Goal: Task Accomplishment & Management: Manage account settings

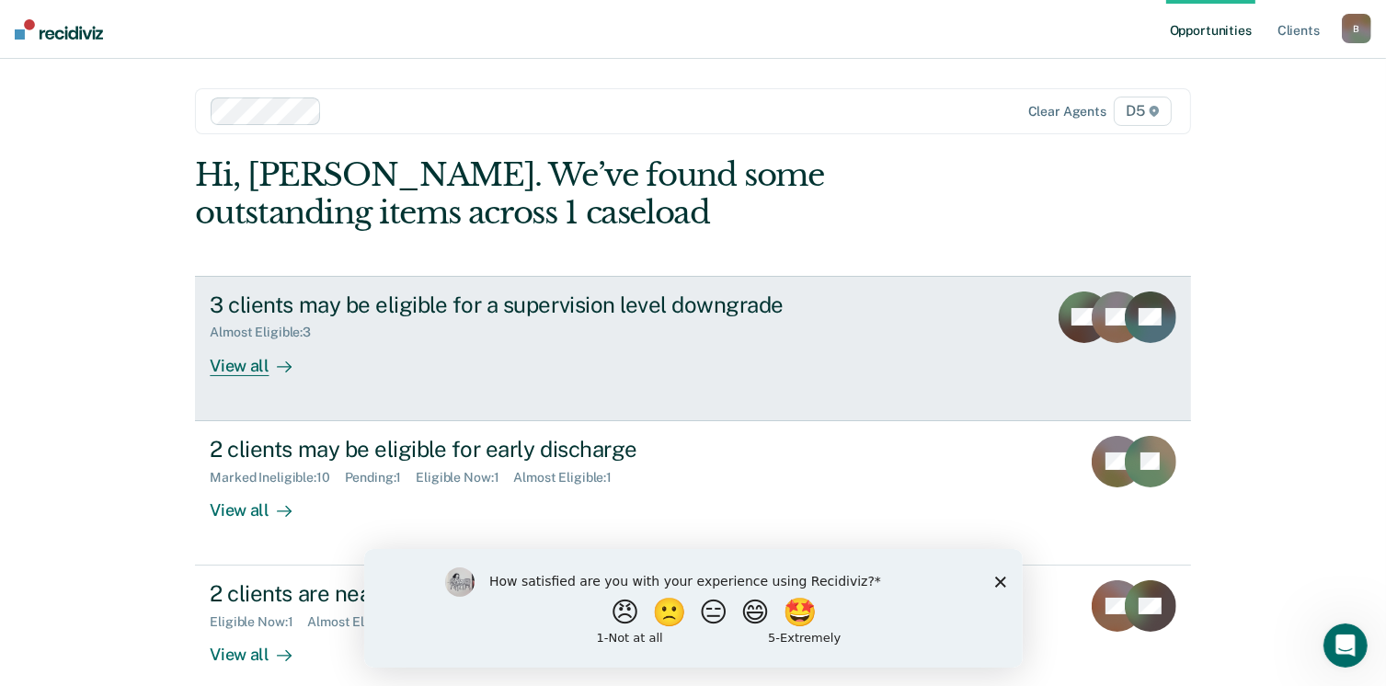
click at [240, 362] on div "View all" at bounding box center [261, 358] width 103 height 36
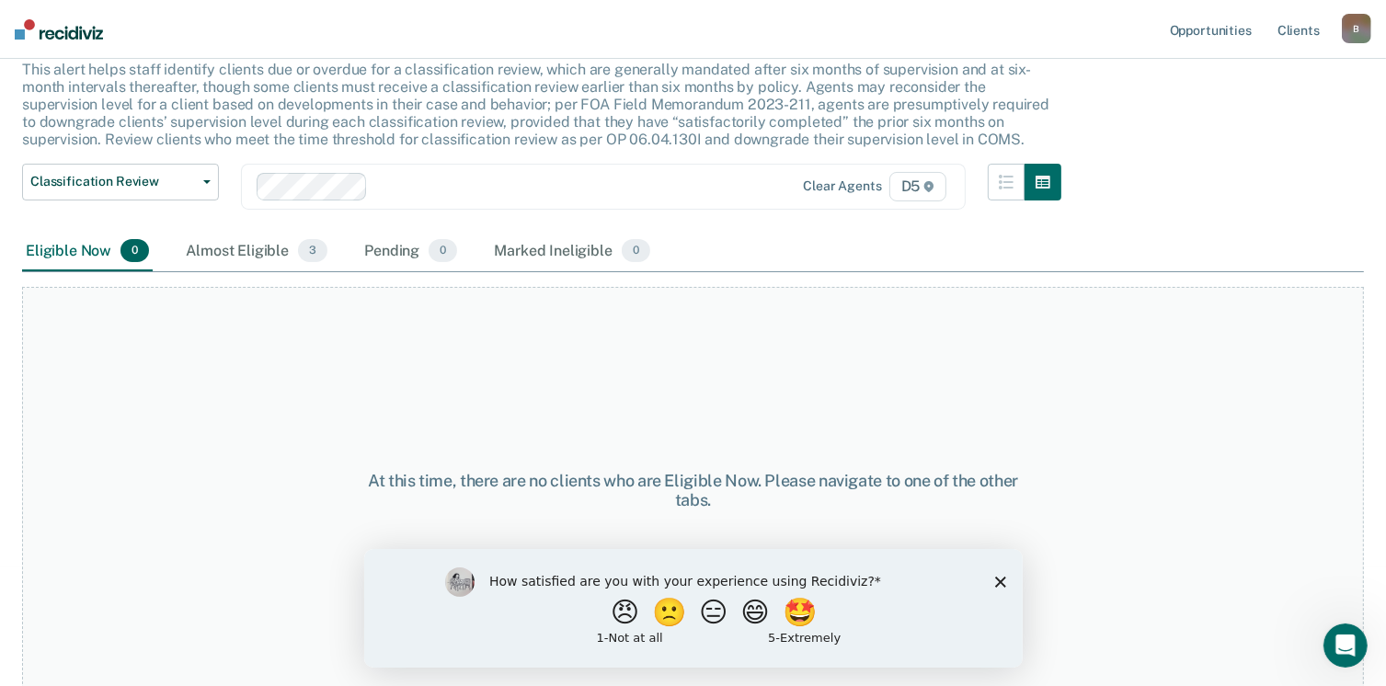
scroll to position [124, 0]
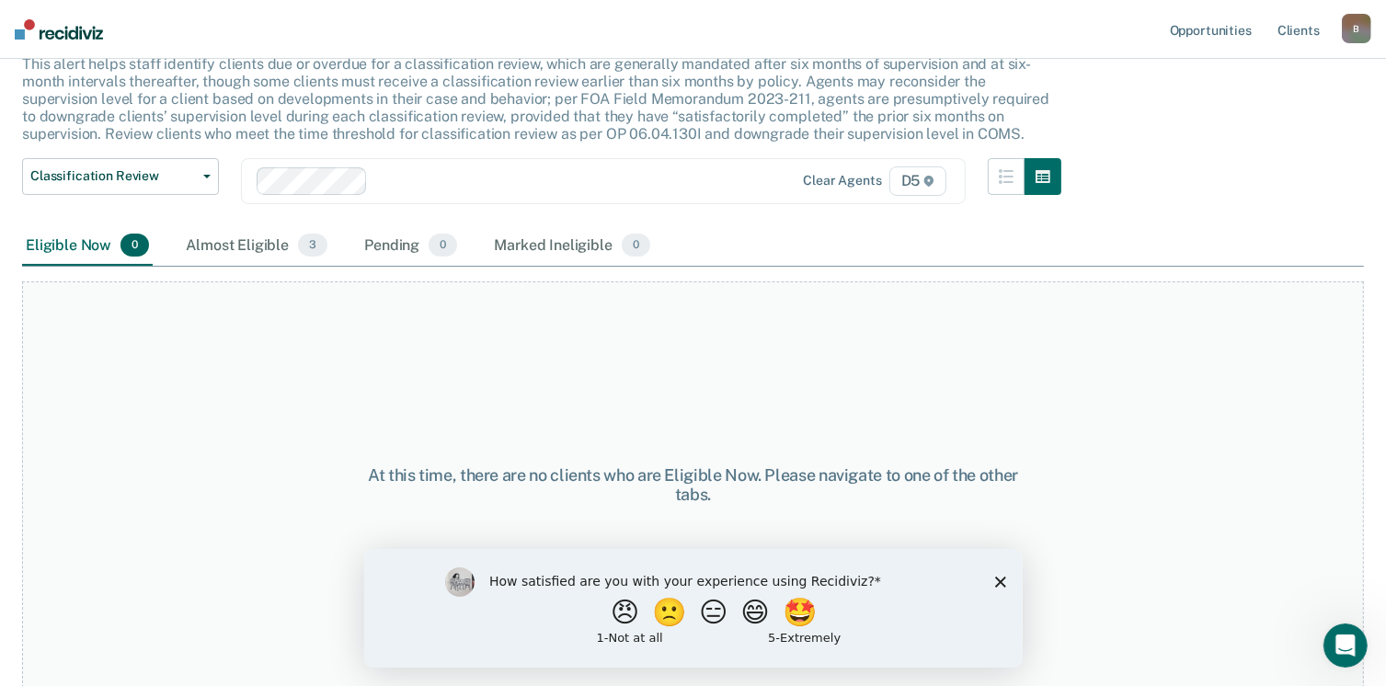
click at [1000, 585] on icon "Close survey" at bounding box center [999, 581] width 11 height 11
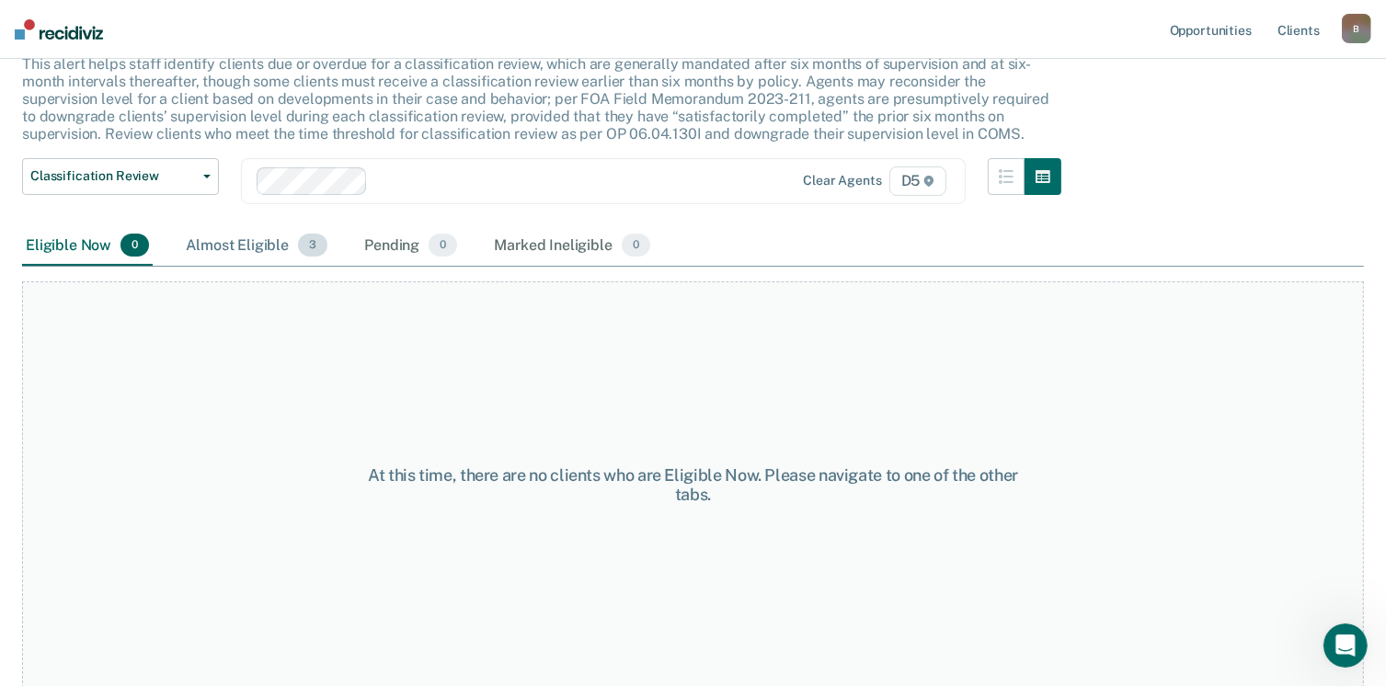
click at [267, 240] on div "Almost Eligible 3" at bounding box center [256, 246] width 149 height 40
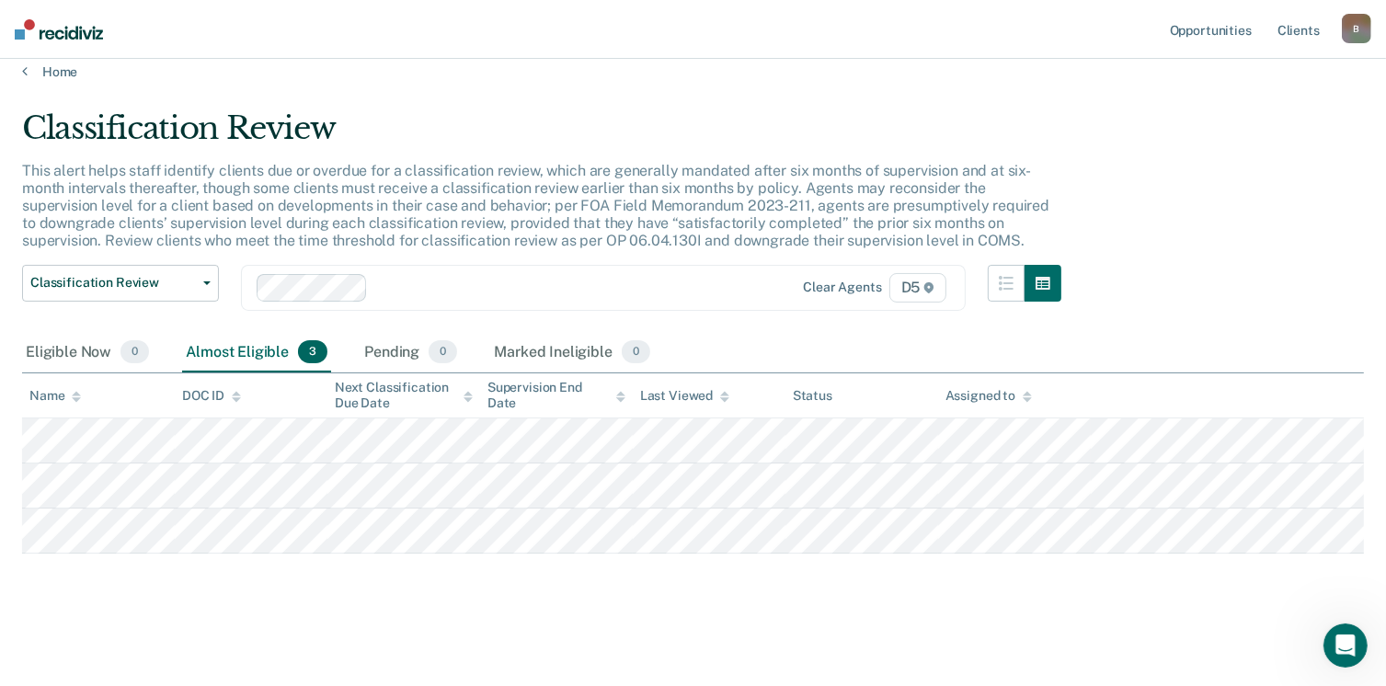
scroll to position [15, 0]
click at [44, 71] on link "Home" at bounding box center [693, 74] width 1342 height 17
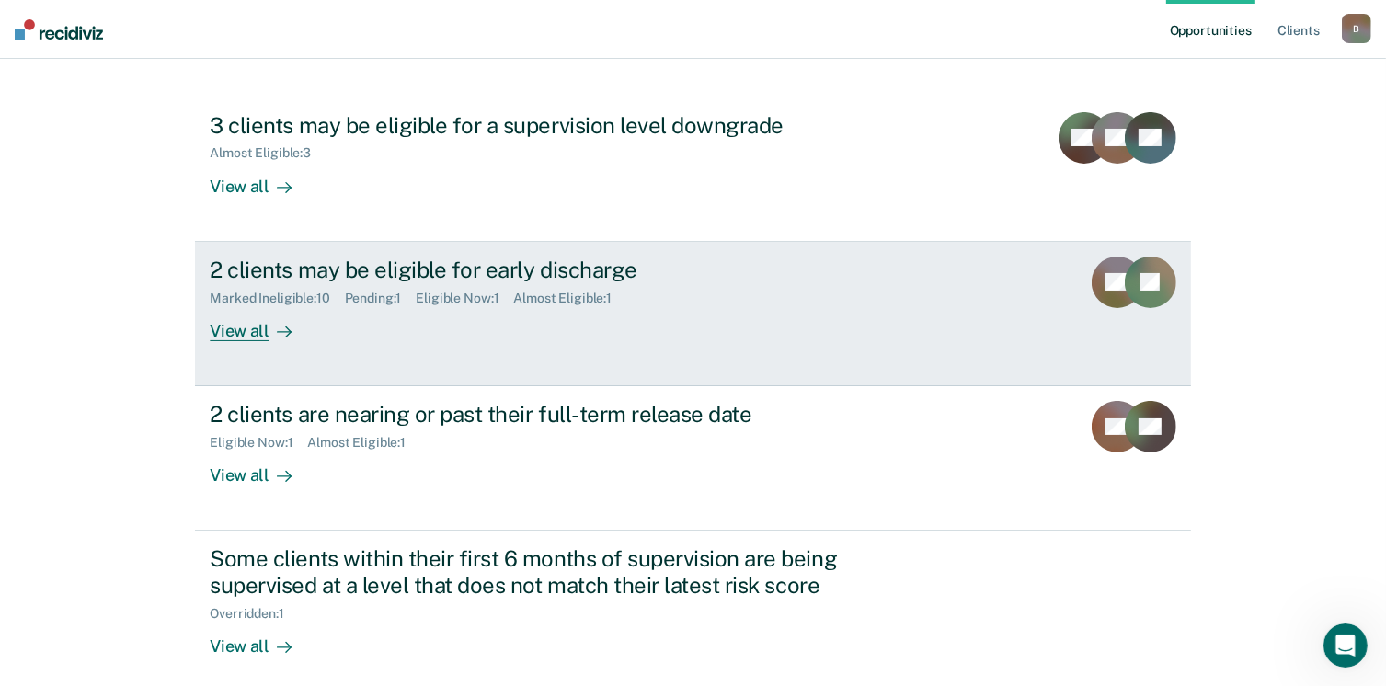
scroll to position [184, 0]
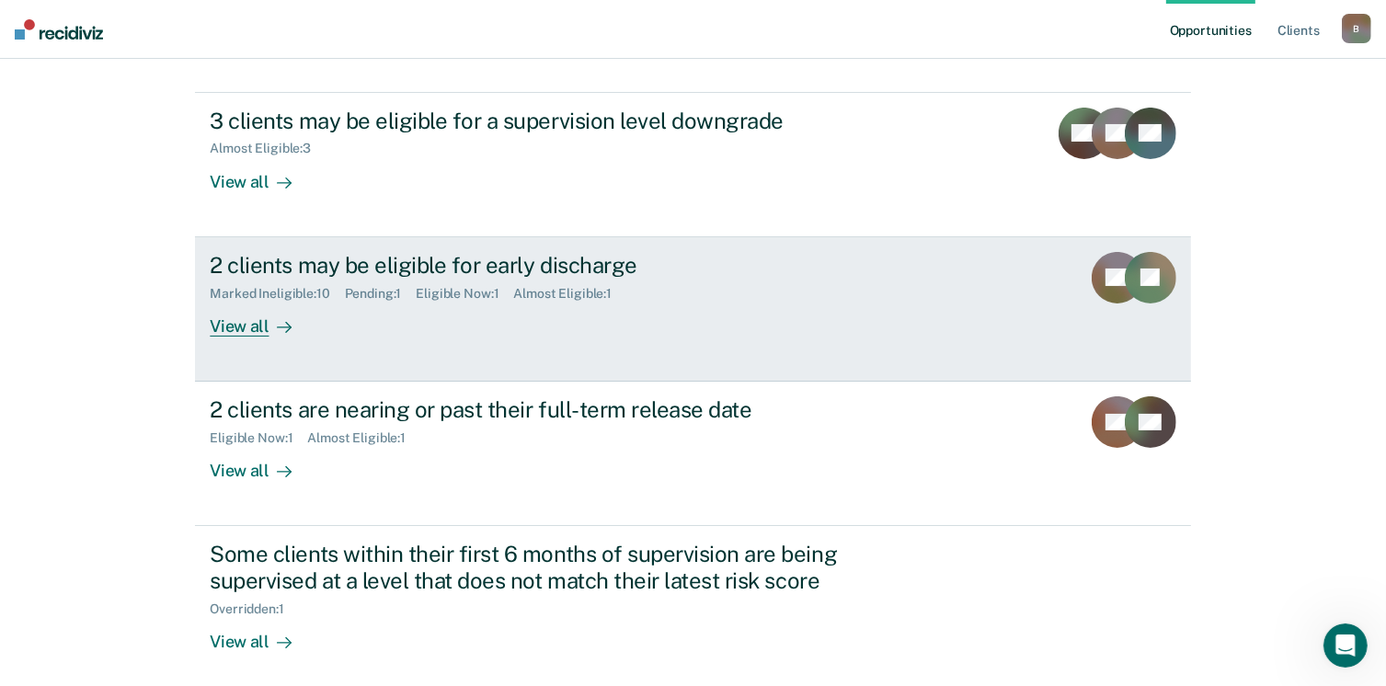
click at [230, 327] on div "View all" at bounding box center [261, 319] width 103 height 36
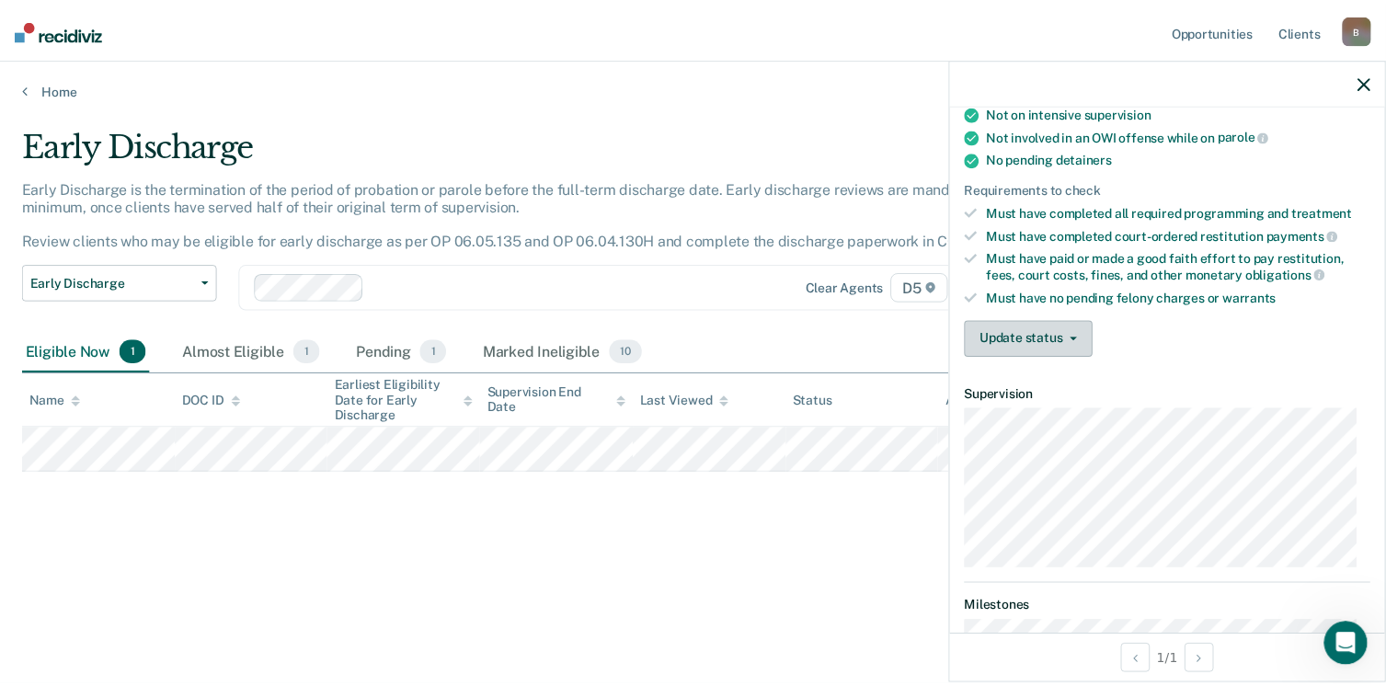
scroll to position [331, 0]
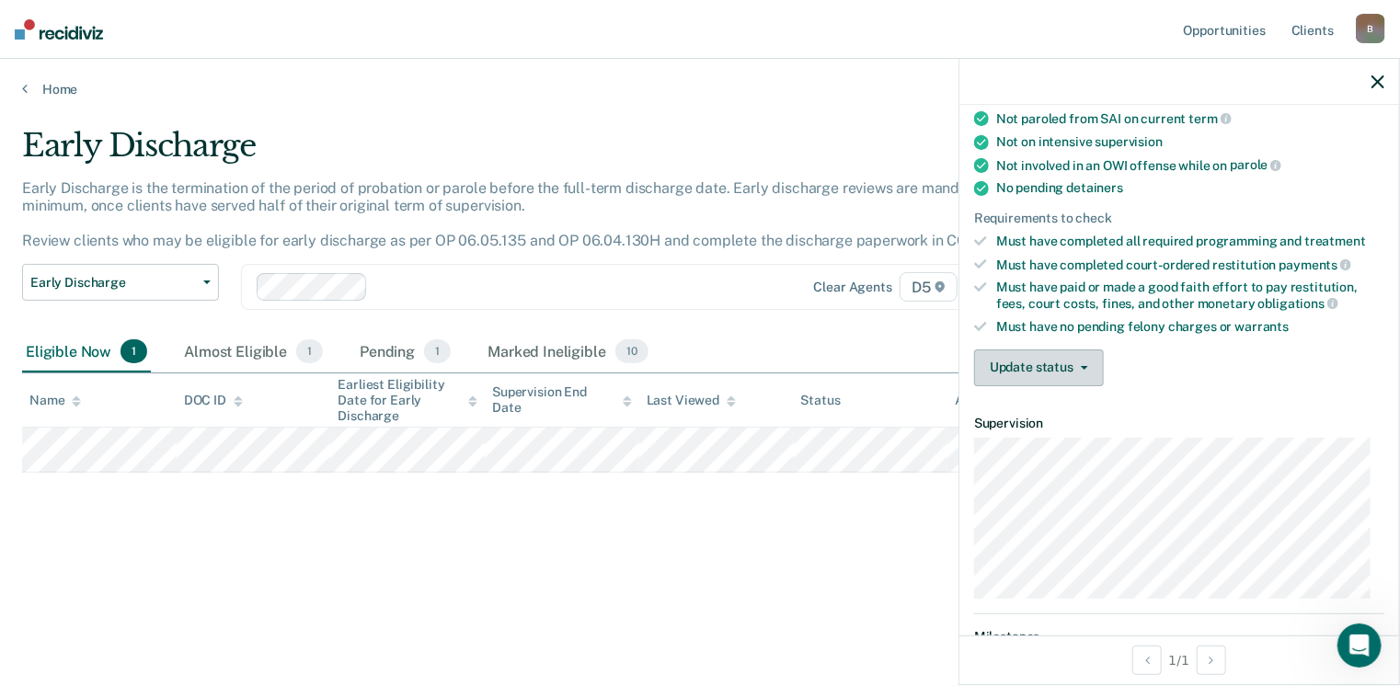
click at [1045, 362] on button "Update status" at bounding box center [1039, 368] width 130 height 37
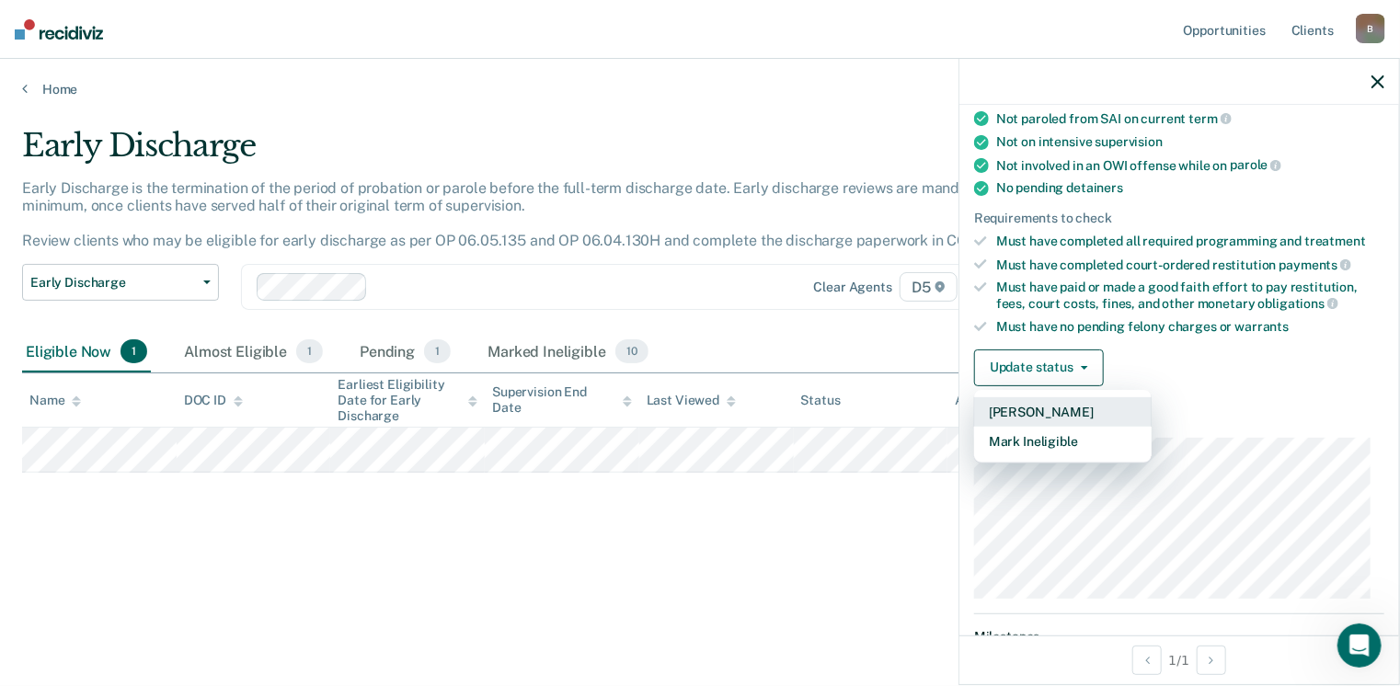
click at [1050, 400] on button "[PERSON_NAME]" at bounding box center [1063, 411] width 178 height 29
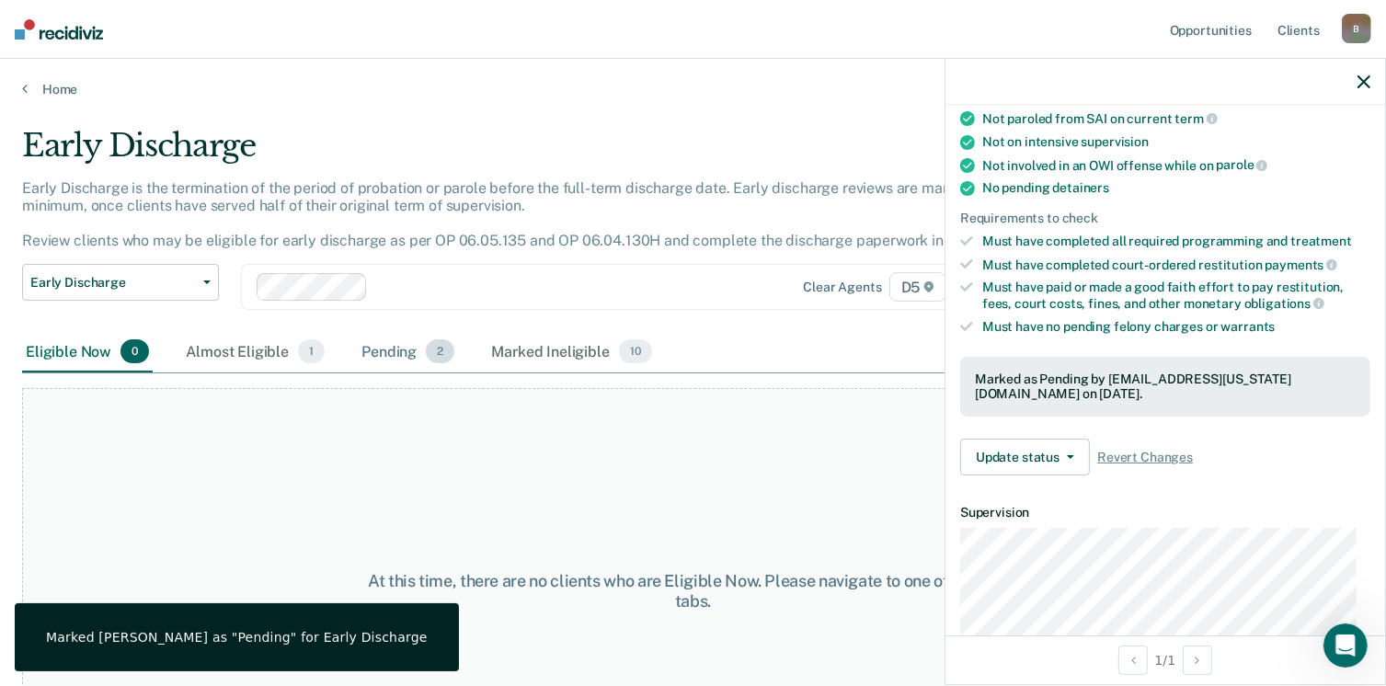
click at [395, 350] on div "Pending 2" at bounding box center [408, 352] width 100 height 40
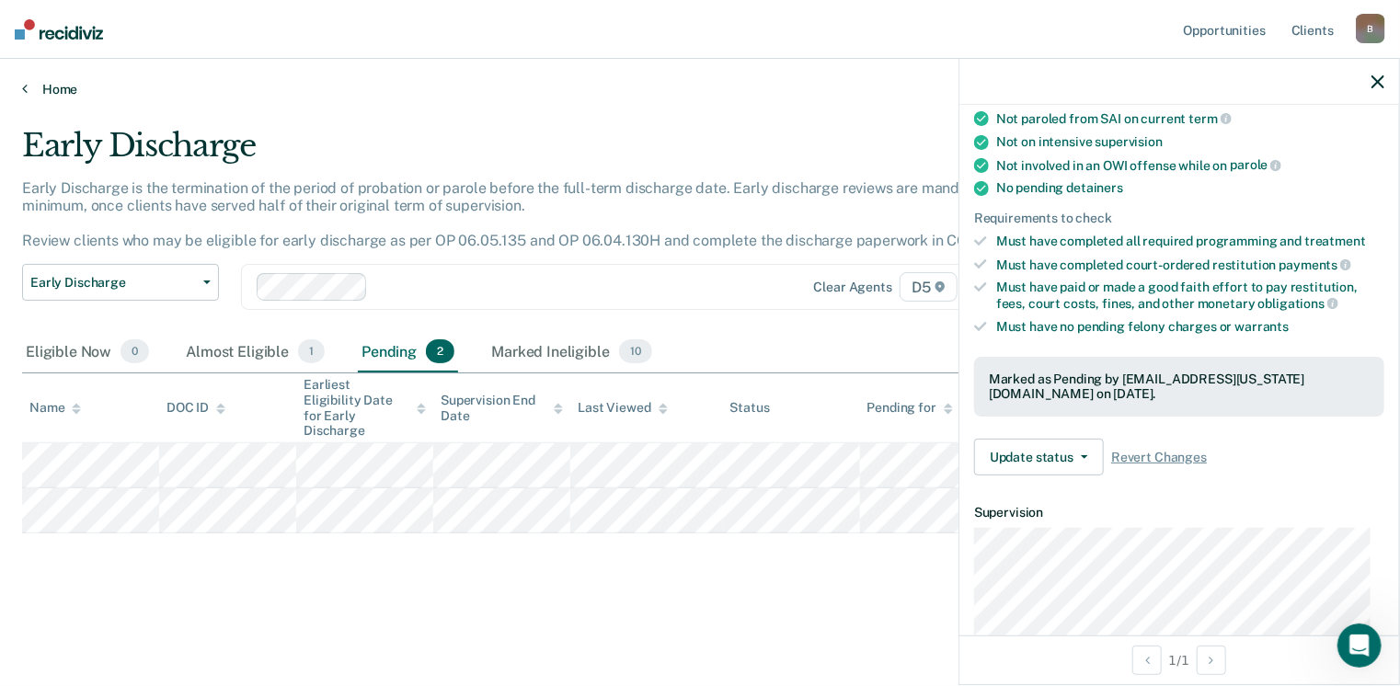
click at [26, 89] on icon at bounding box center [25, 88] width 6 height 15
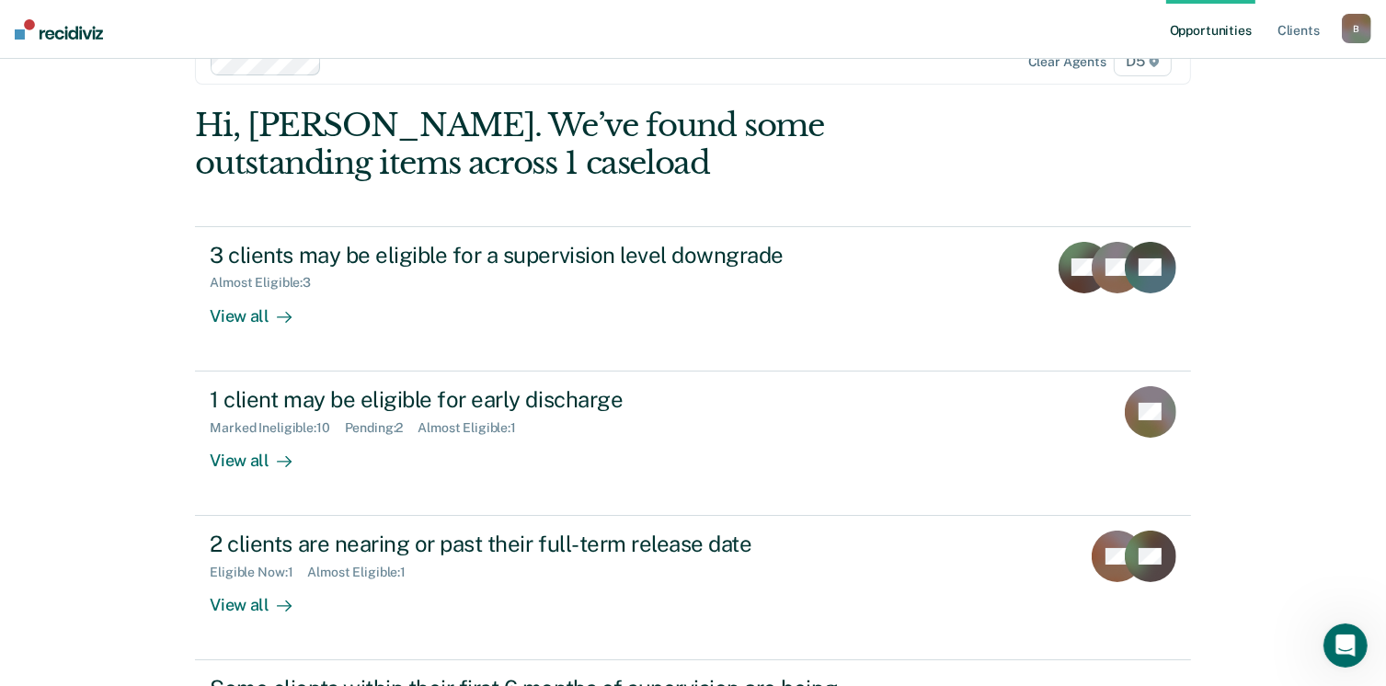
scroll to position [184, 0]
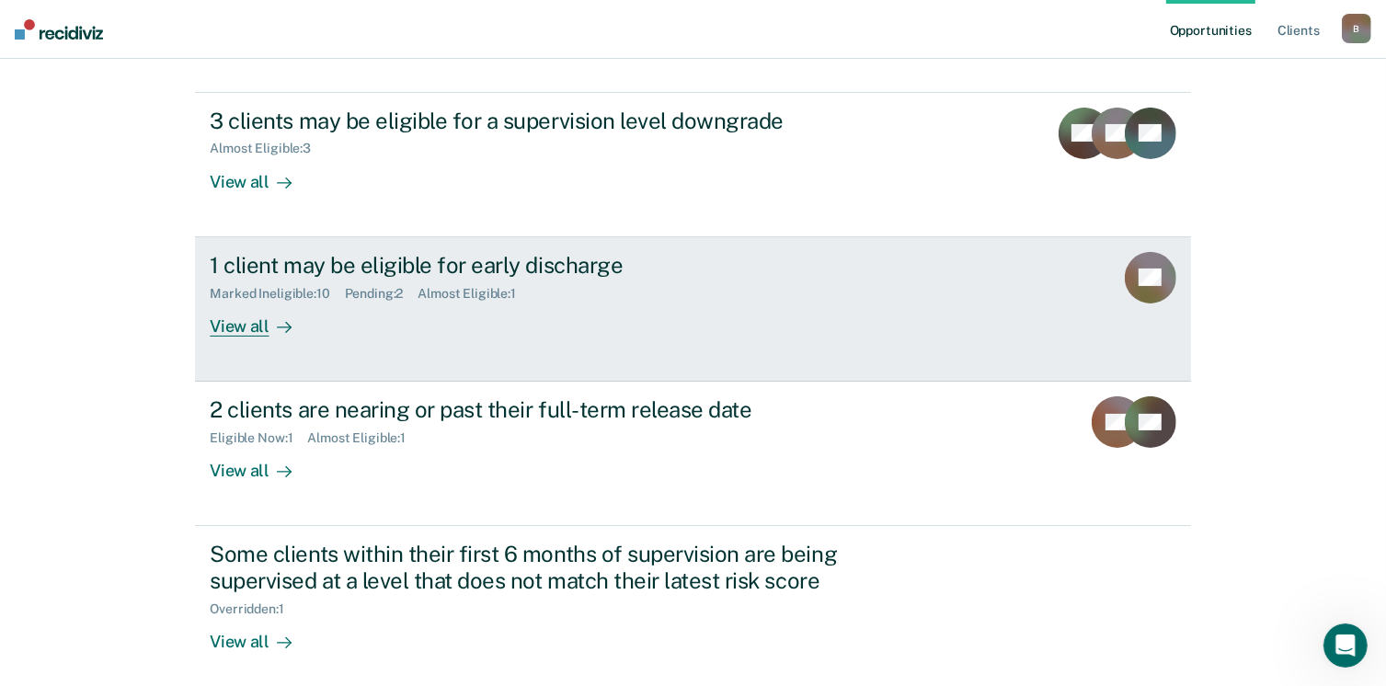
click at [466, 288] on div "Almost Eligible : 1" at bounding box center [474, 294] width 113 height 16
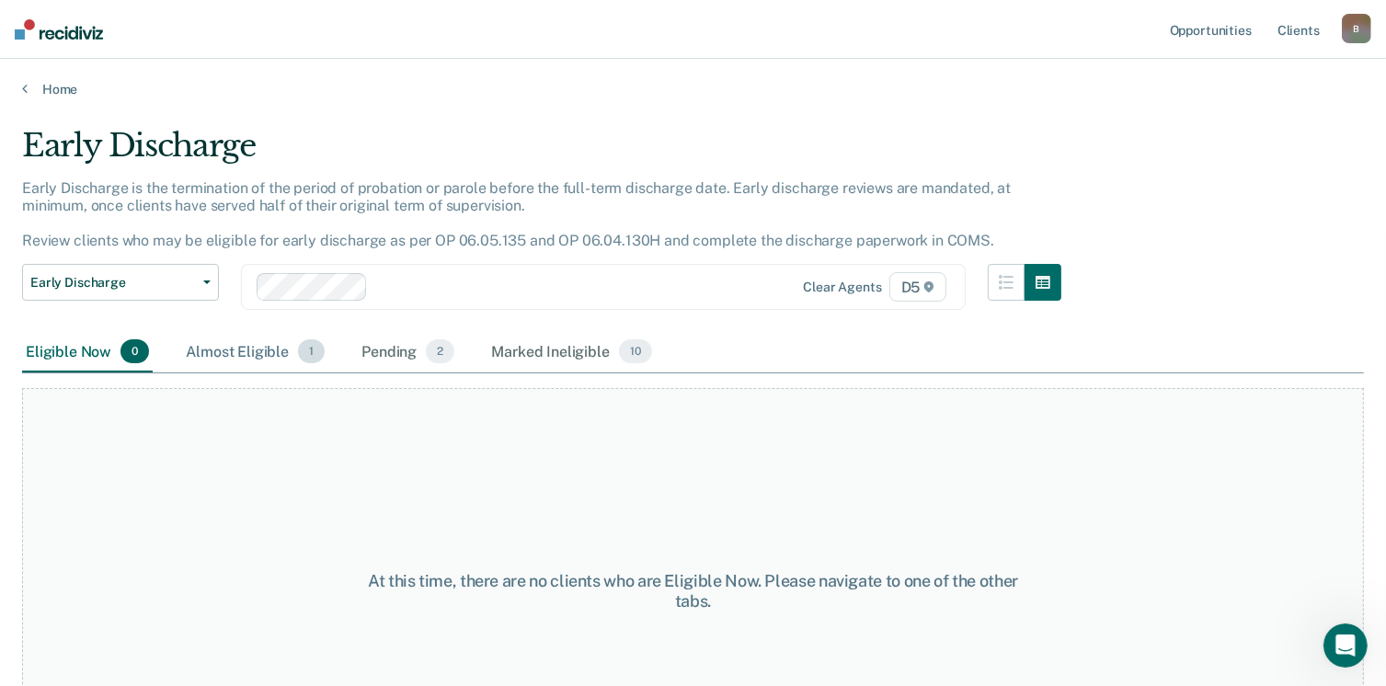
click at [247, 346] on div "Almost Eligible 1" at bounding box center [255, 352] width 146 height 40
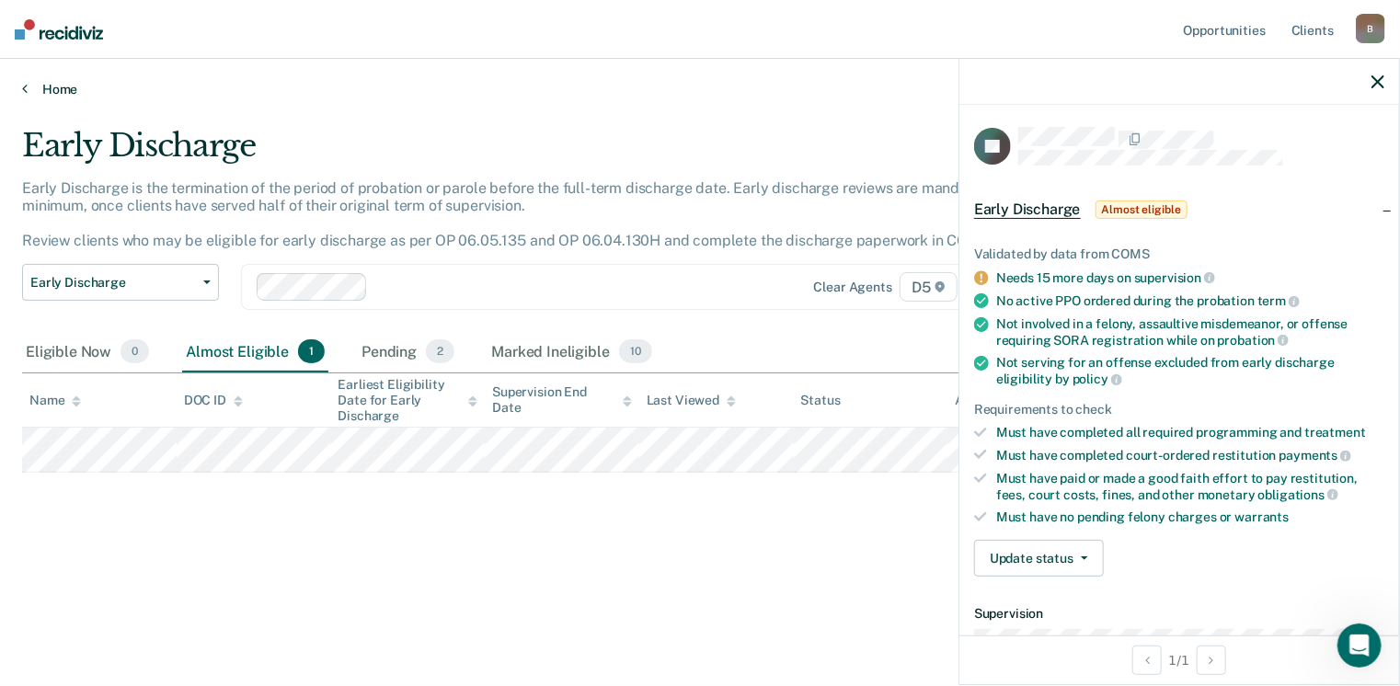
click at [24, 89] on icon at bounding box center [25, 88] width 6 height 15
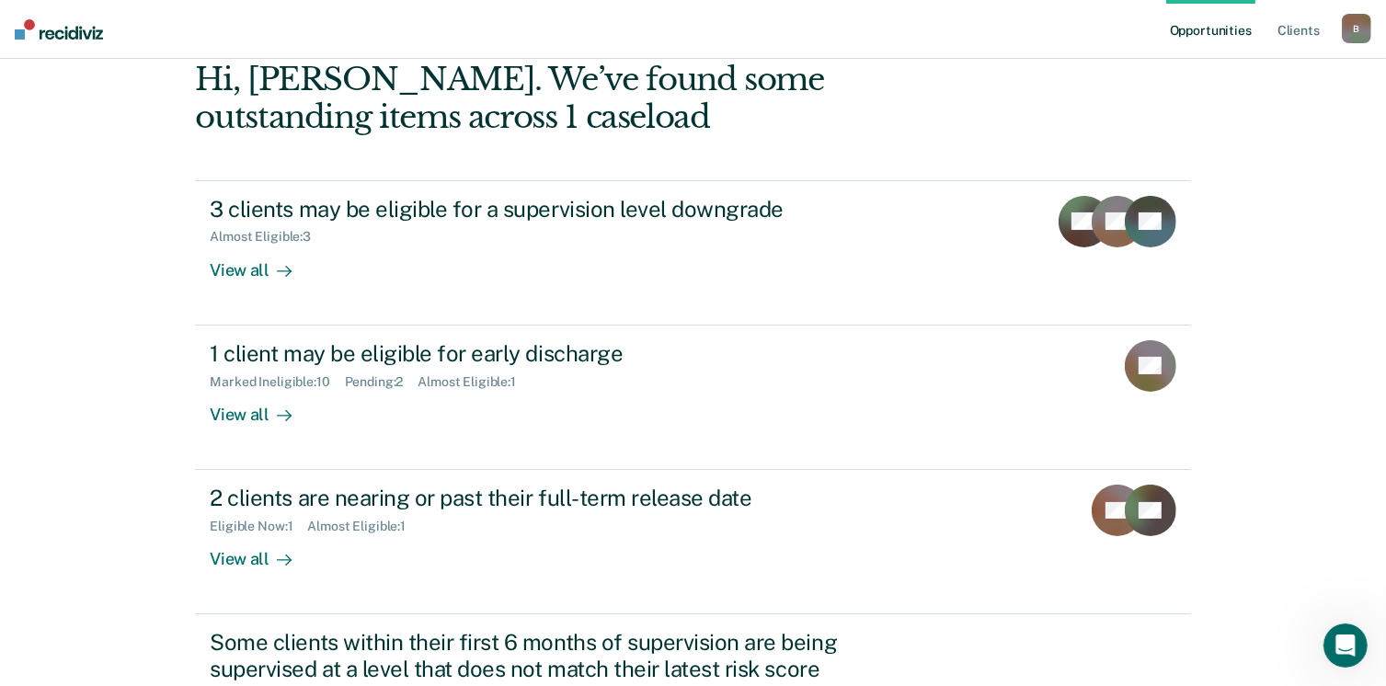
scroll to position [267, 0]
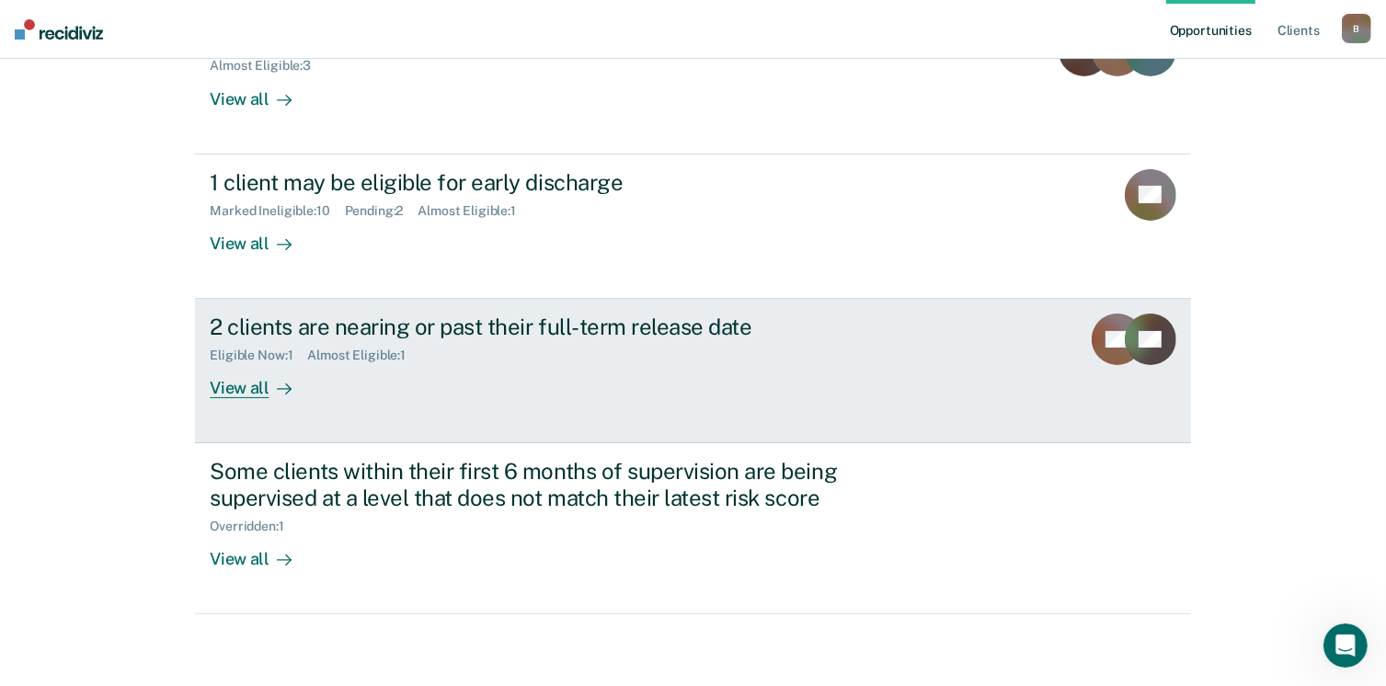
click at [236, 385] on div "View all" at bounding box center [261, 381] width 103 height 36
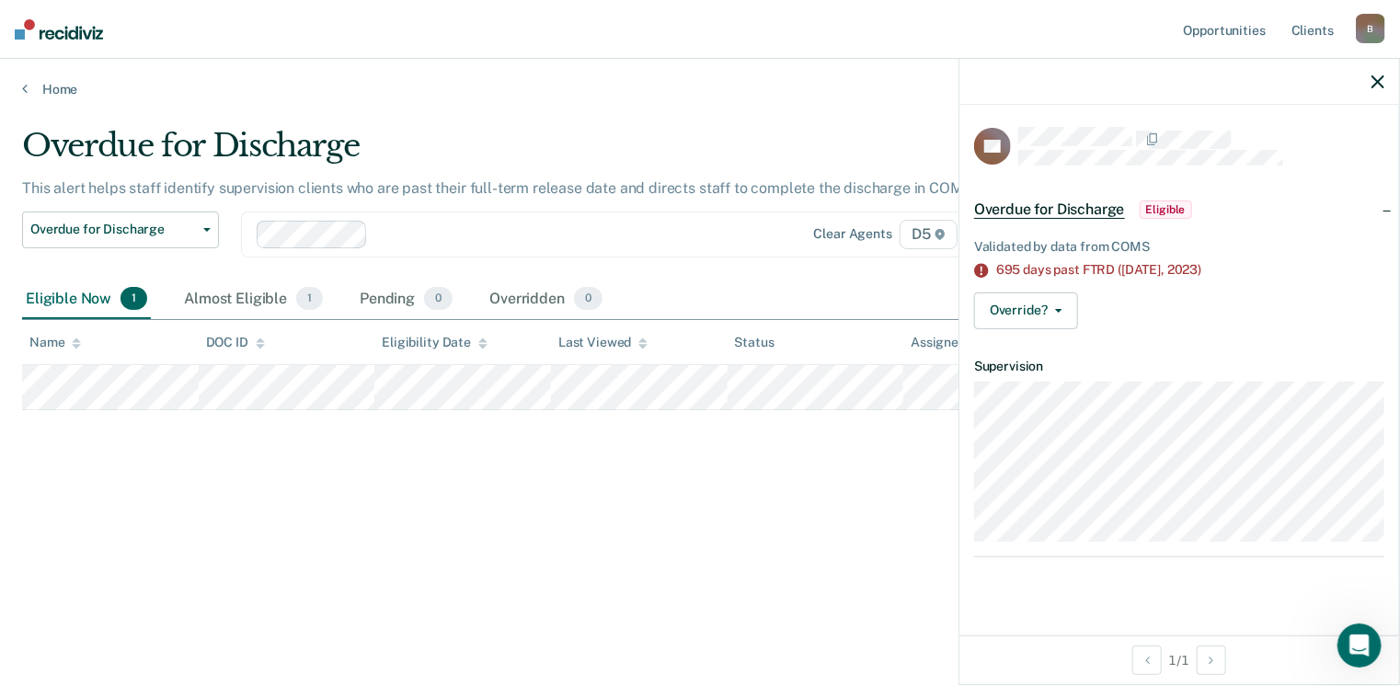
click at [980, 263] on icon at bounding box center [981, 270] width 14 height 14
click at [981, 267] on icon at bounding box center [981, 270] width 15 height 15
click at [175, 468] on div "Overdue for Discharge This alert helps staff identify supervision clients who a…" at bounding box center [700, 337] width 1356 height 421
click at [1048, 305] on button "Override?" at bounding box center [1026, 311] width 104 height 37
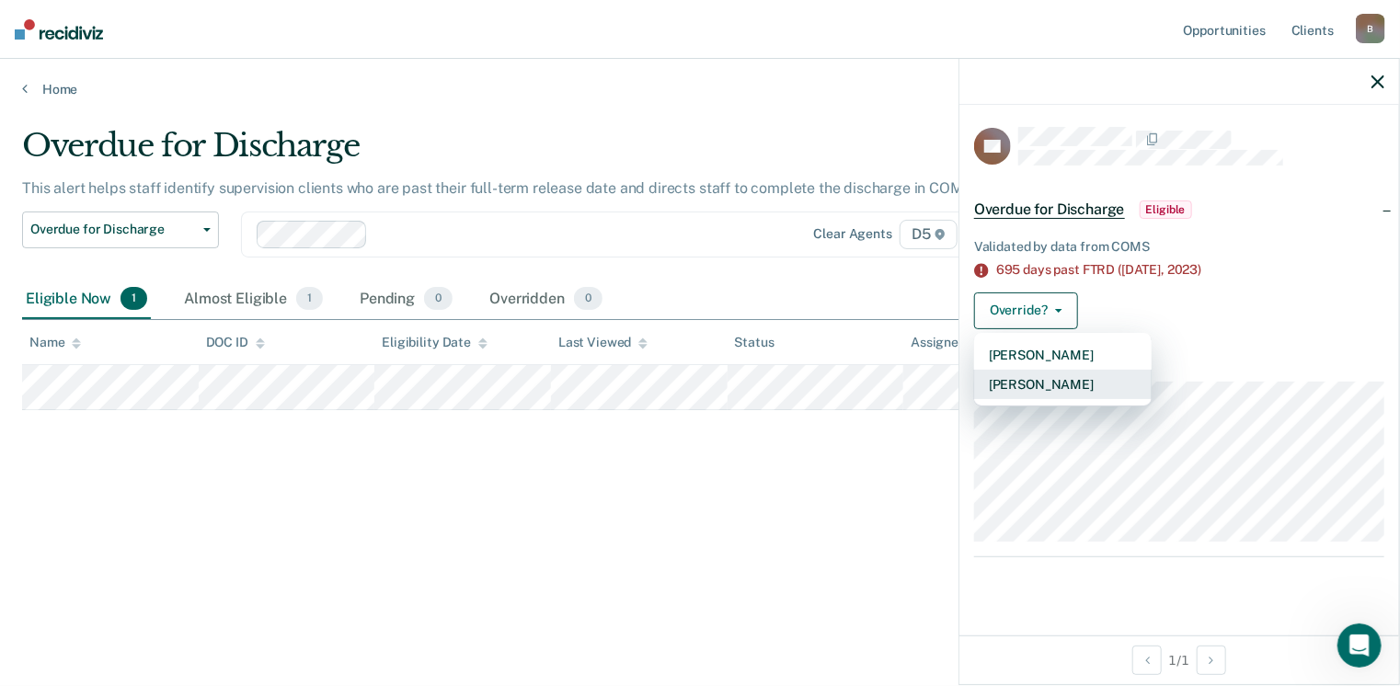
click at [1040, 384] on button "[PERSON_NAME]" at bounding box center [1063, 384] width 178 height 29
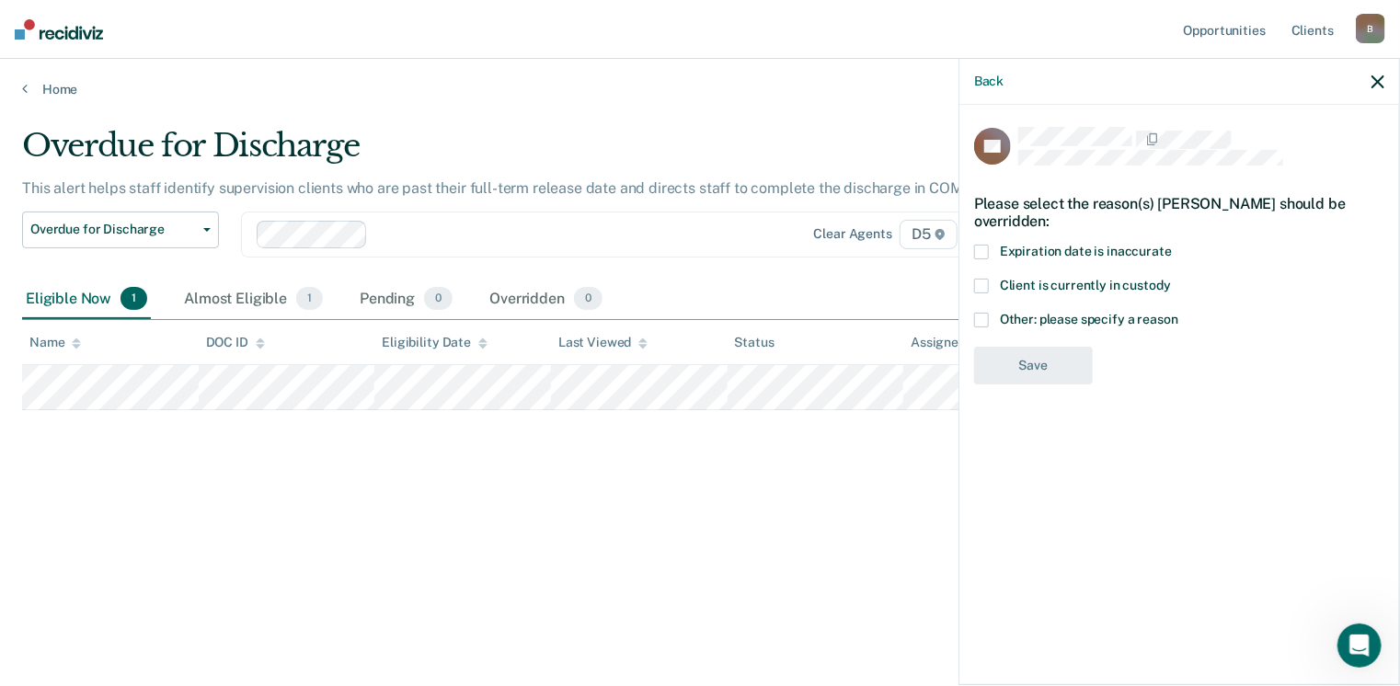
click at [984, 247] on span at bounding box center [981, 252] width 15 height 15
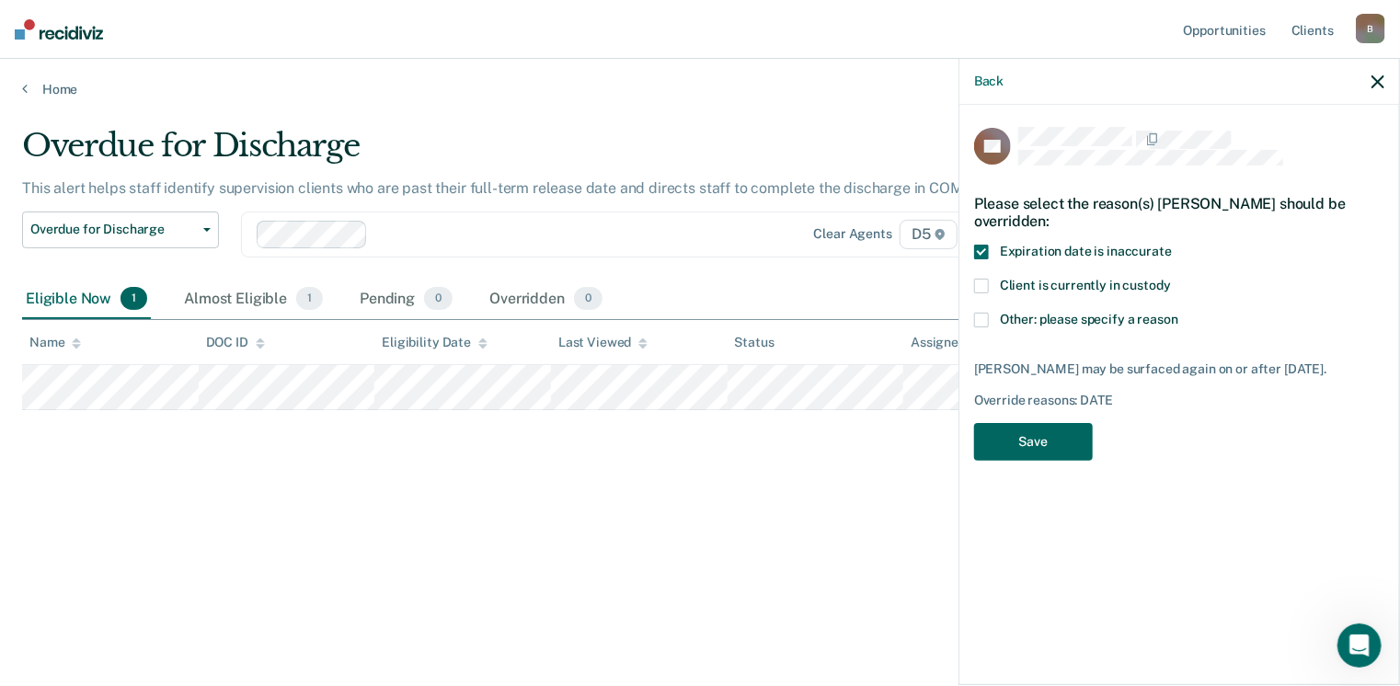
click at [1027, 447] on button "Save" at bounding box center [1033, 442] width 119 height 38
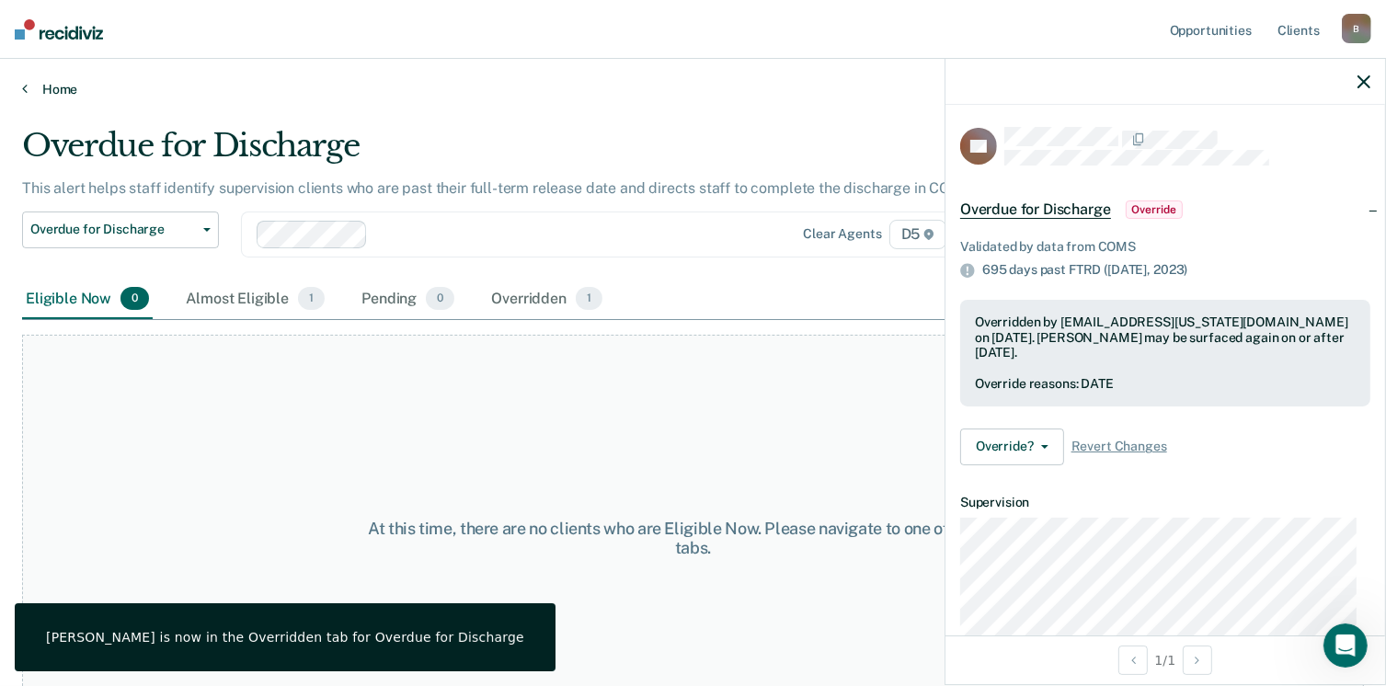
click at [26, 88] on icon at bounding box center [25, 88] width 6 height 15
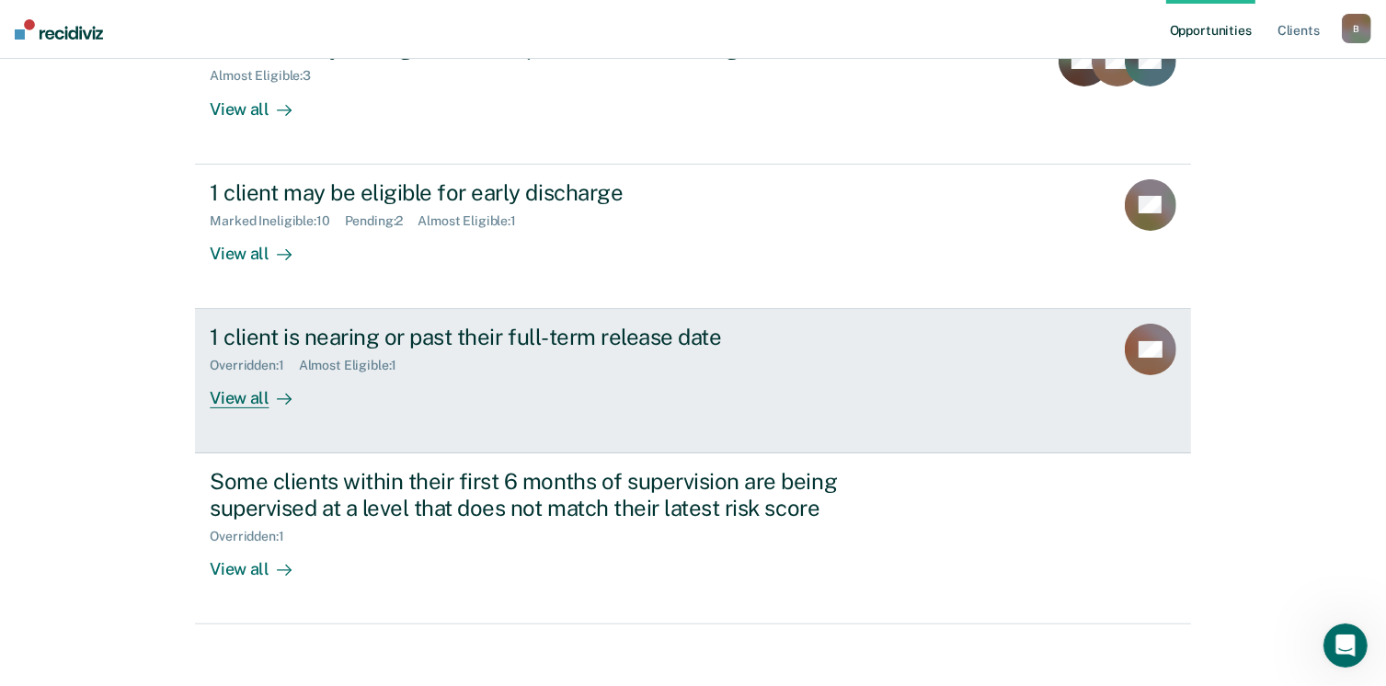
scroll to position [267, 0]
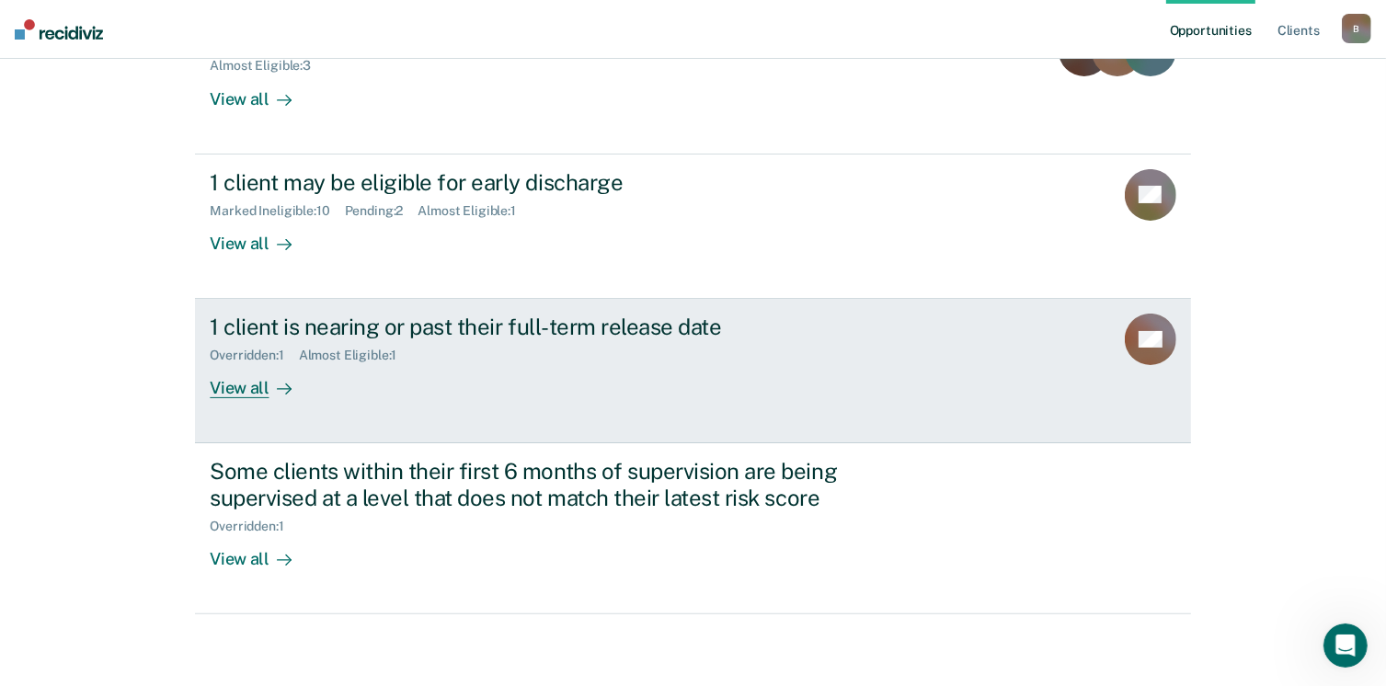
click at [236, 384] on div "View all" at bounding box center [261, 381] width 103 height 36
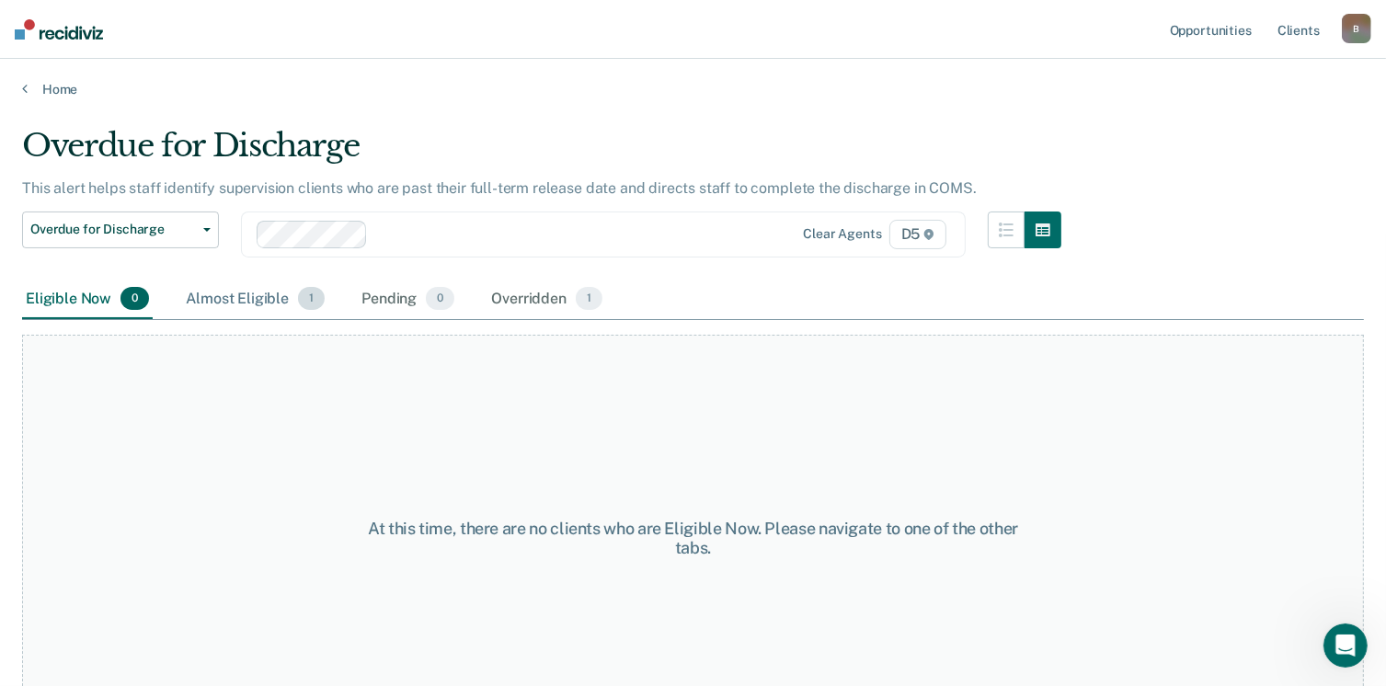
click at [249, 300] on div "Almost Eligible 1" at bounding box center [255, 300] width 146 height 40
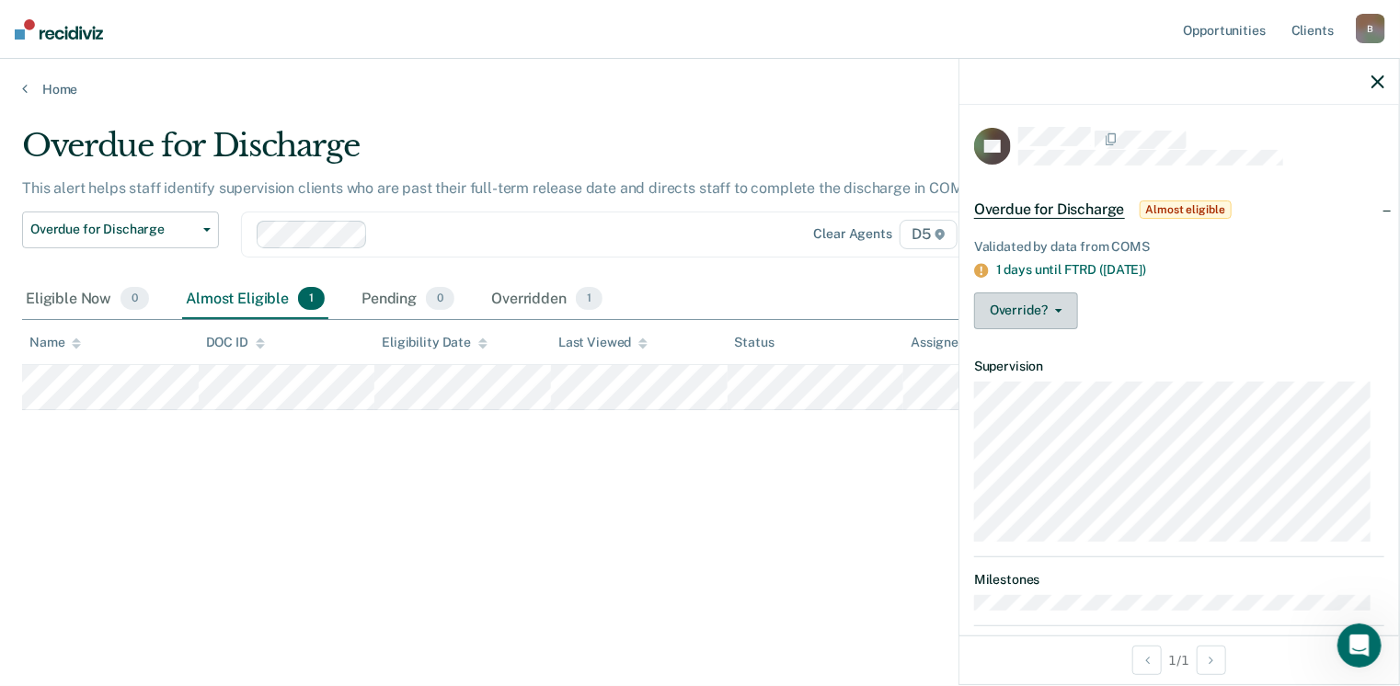
click at [1038, 306] on button "Override?" at bounding box center [1026, 311] width 104 height 37
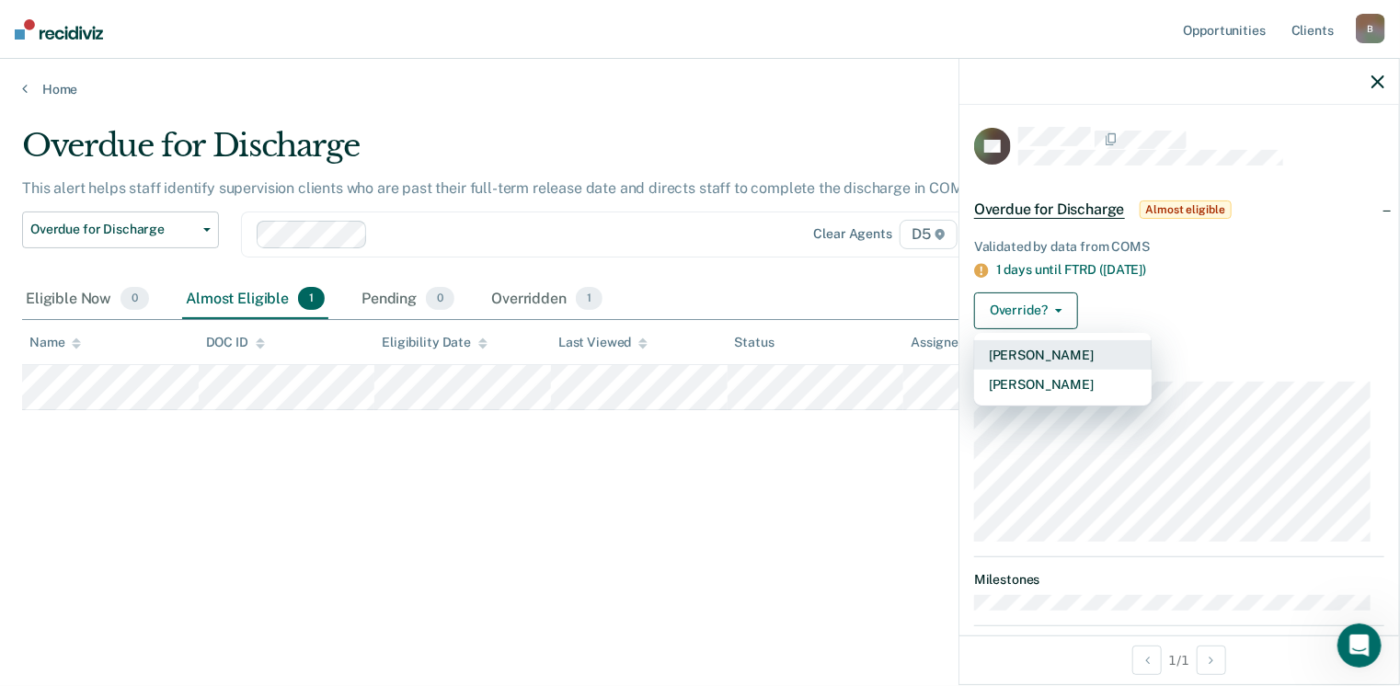
click at [1038, 351] on button "[PERSON_NAME]" at bounding box center [1063, 354] width 178 height 29
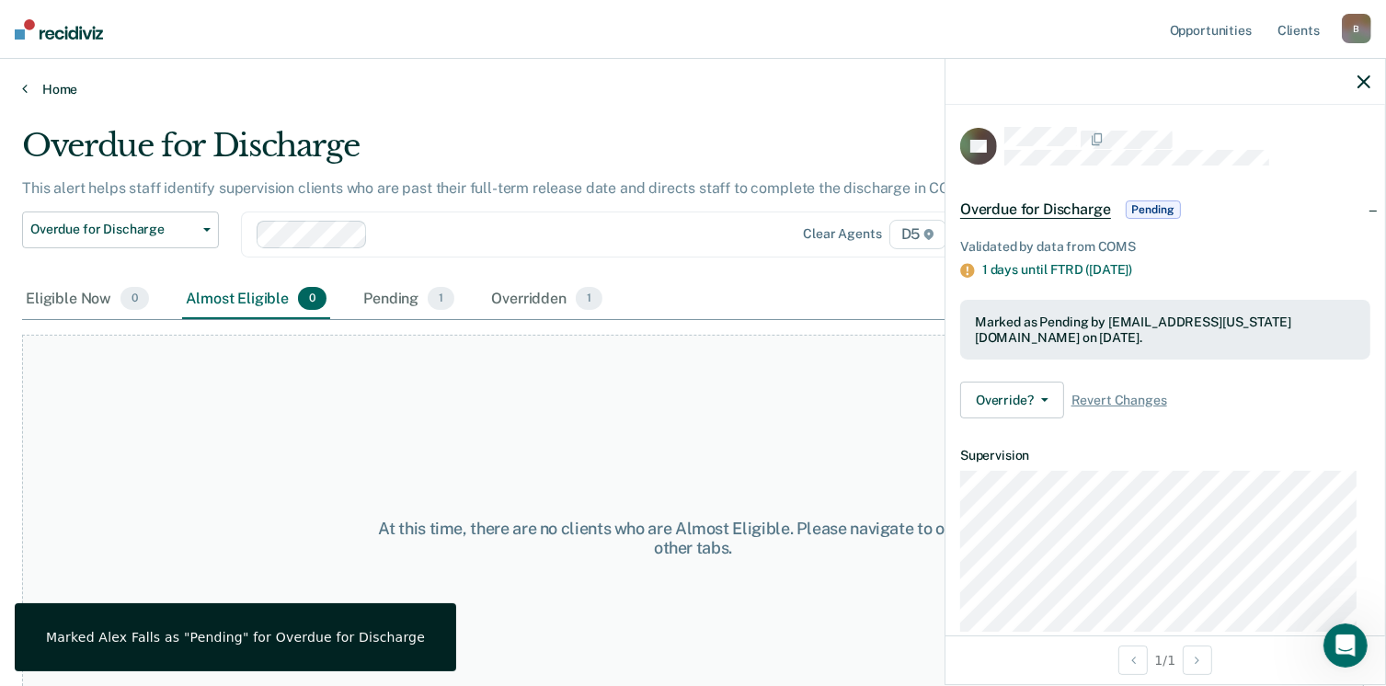
click at [26, 89] on icon at bounding box center [25, 88] width 6 height 15
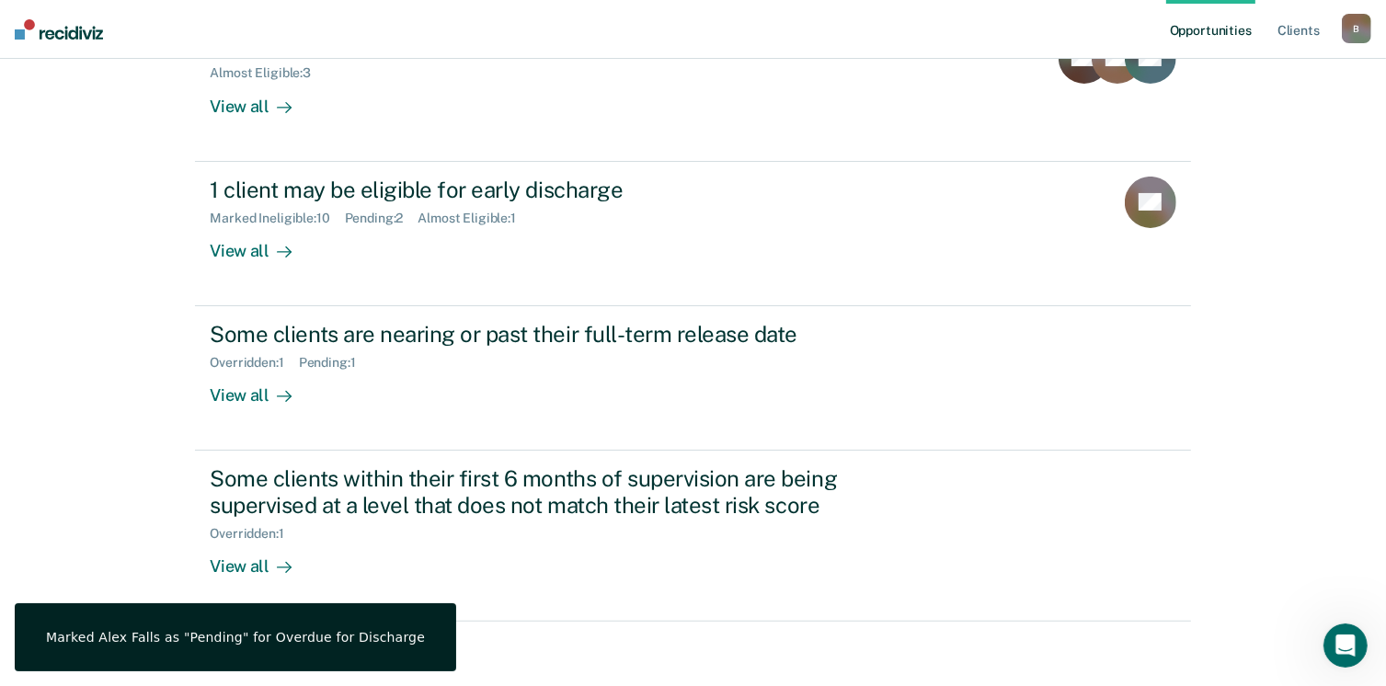
scroll to position [267, 0]
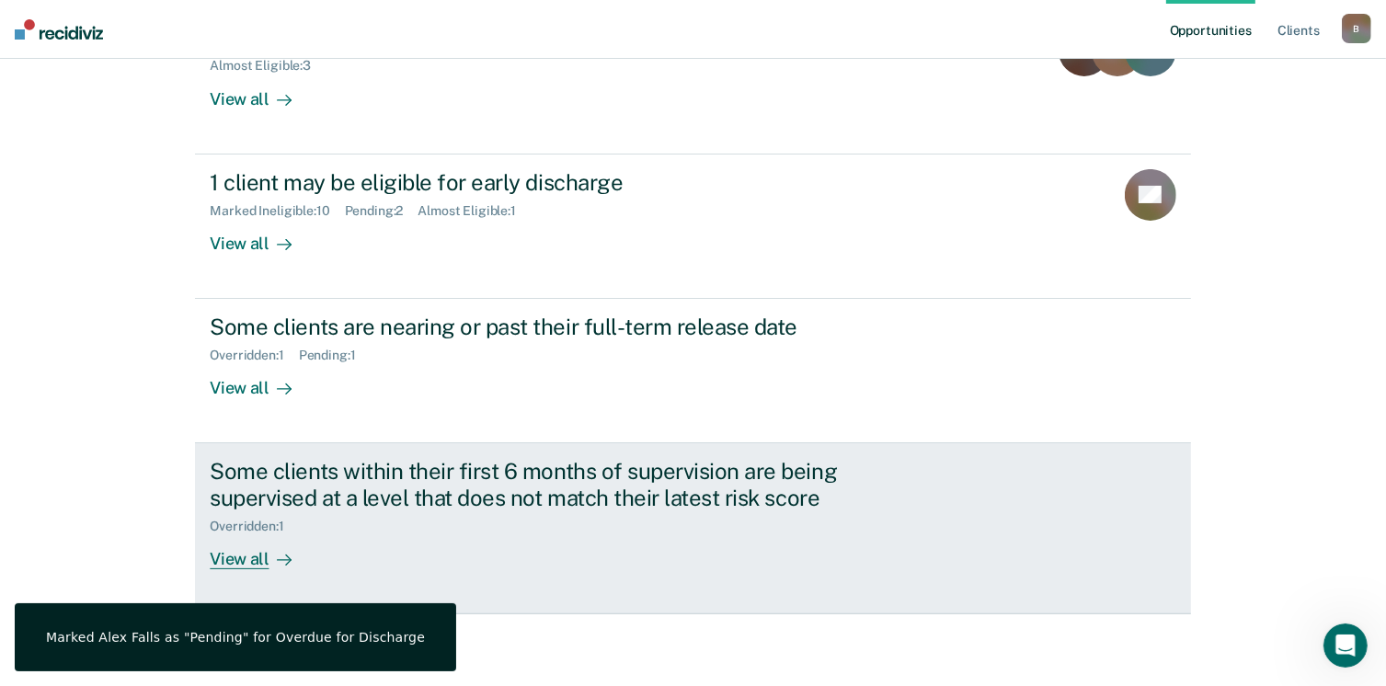
click at [243, 558] on div "View all" at bounding box center [261, 552] width 103 height 36
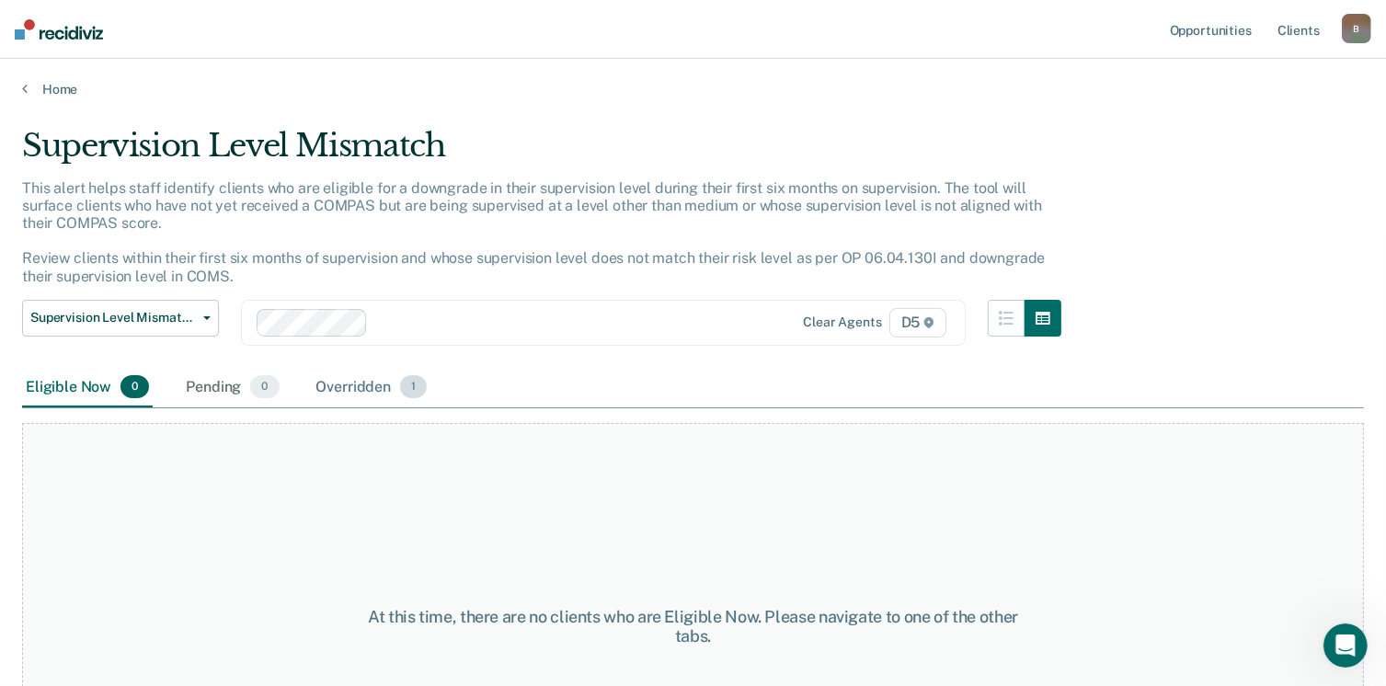
click at [340, 382] on div "Overridden 1" at bounding box center [372, 388] width 119 height 40
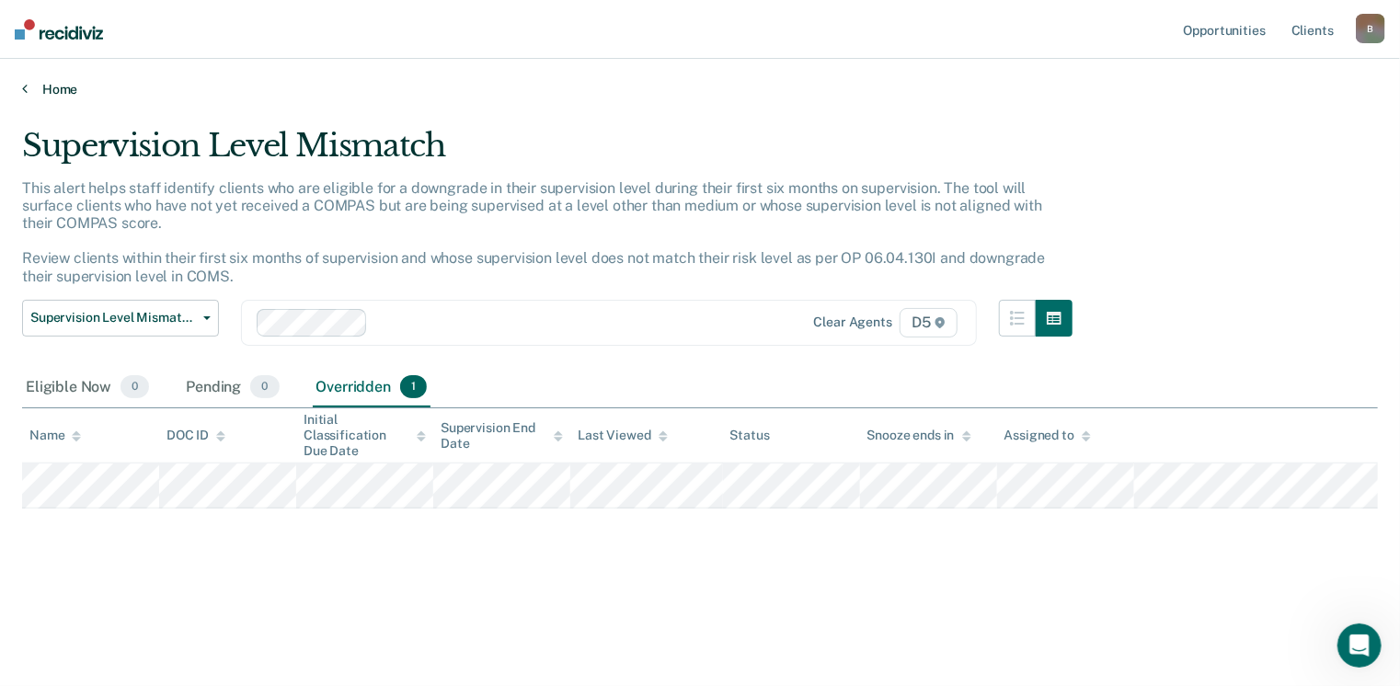
click at [26, 86] on icon at bounding box center [25, 88] width 6 height 15
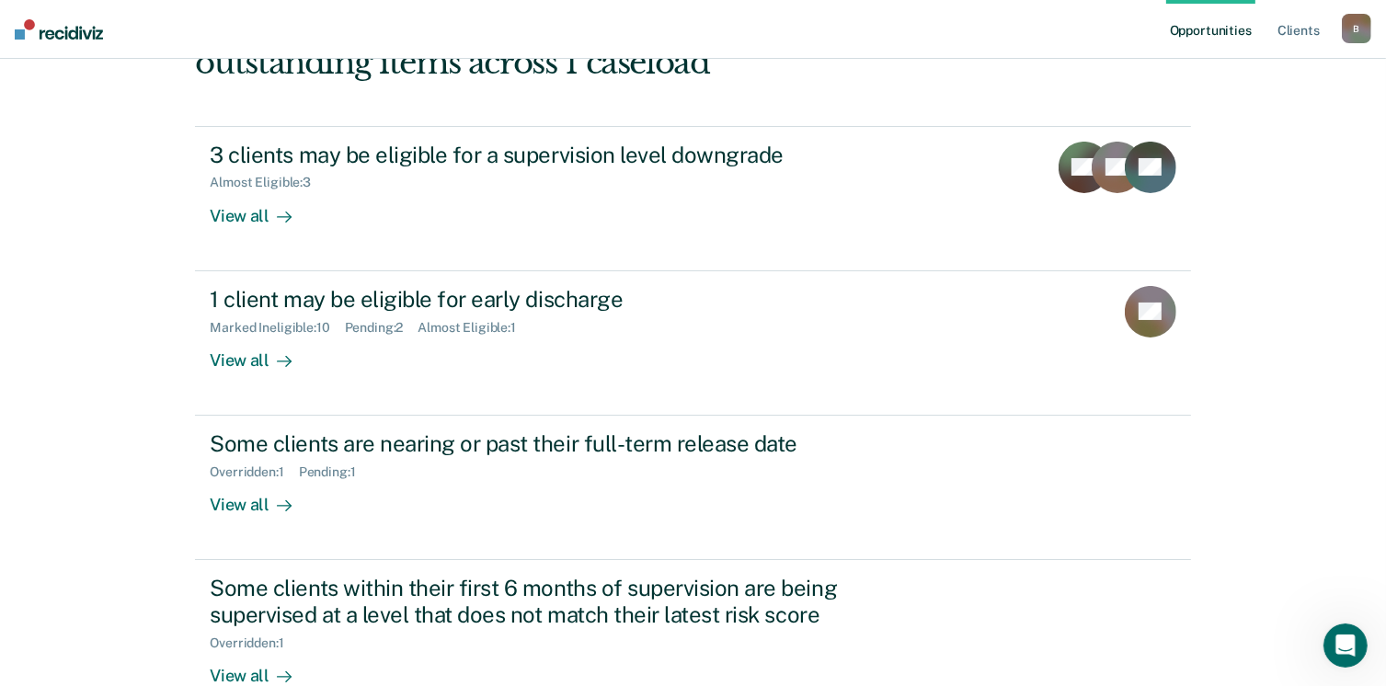
scroll to position [267, 0]
